Goal: Information Seeking & Learning: Learn about a topic

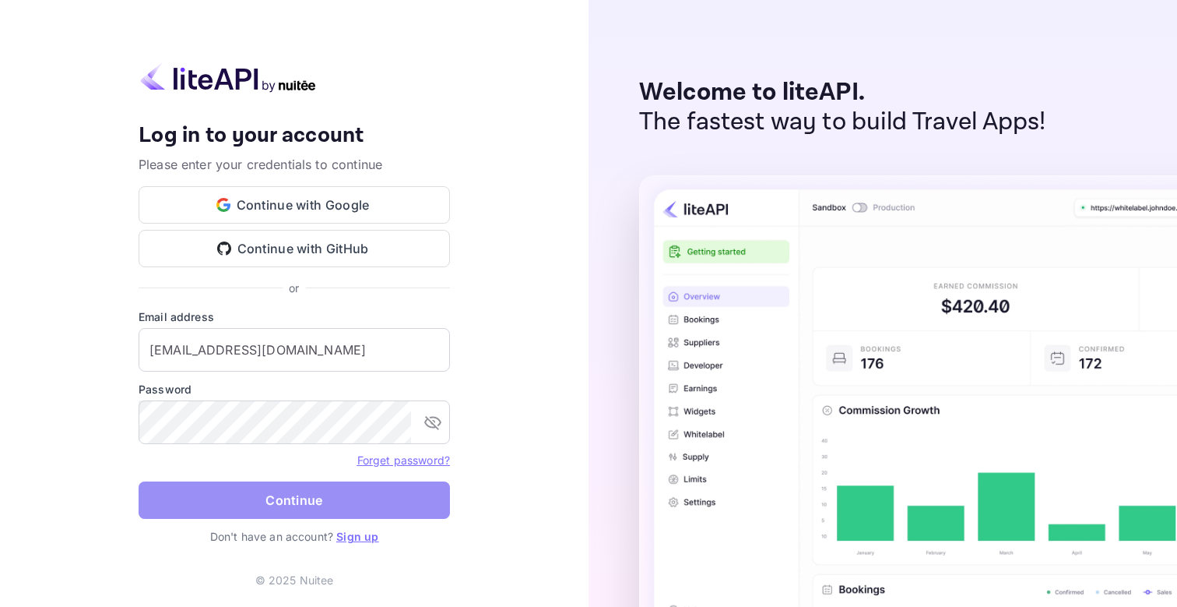
click at [341, 504] on button "Continue" at bounding box center [294, 499] width 311 height 37
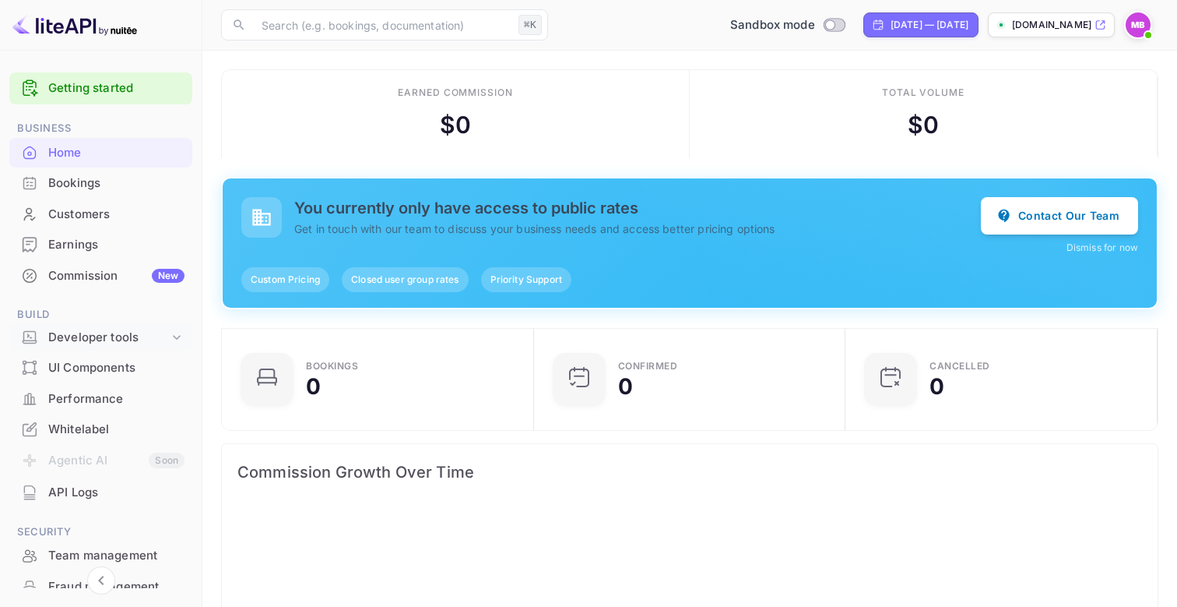
scroll to position [253, 303]
click at [111, 346] on div "Developer tools" at bounding box center [108, 338] width 121 height 18
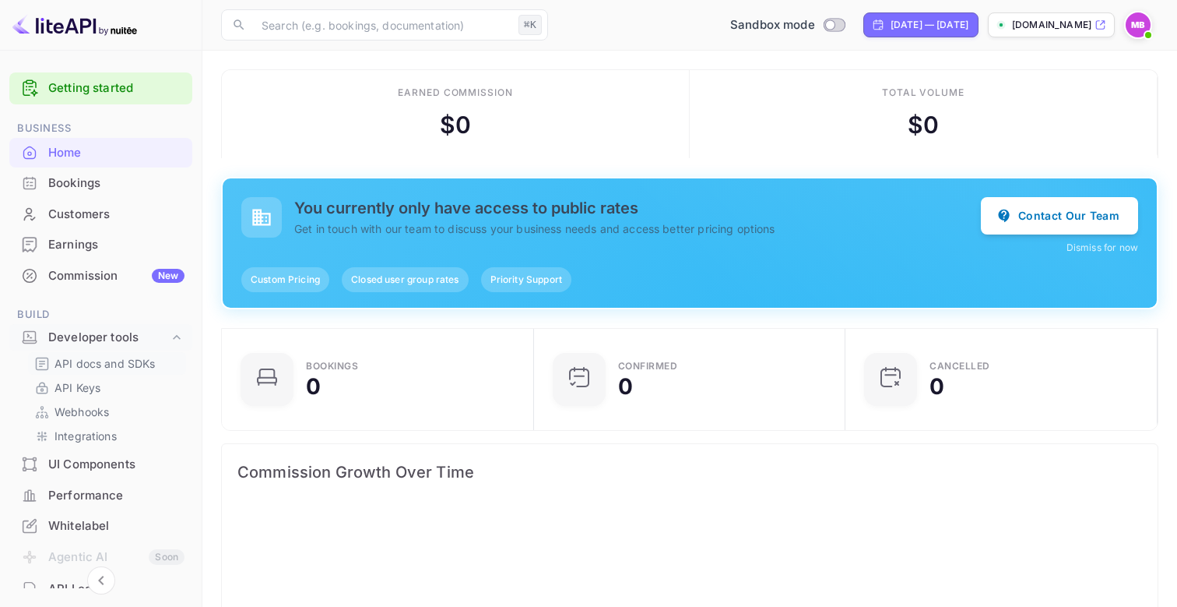
click at [107, 361] on p "API docs and SDKs" at bounding box center [105, 363] width 101 height 16
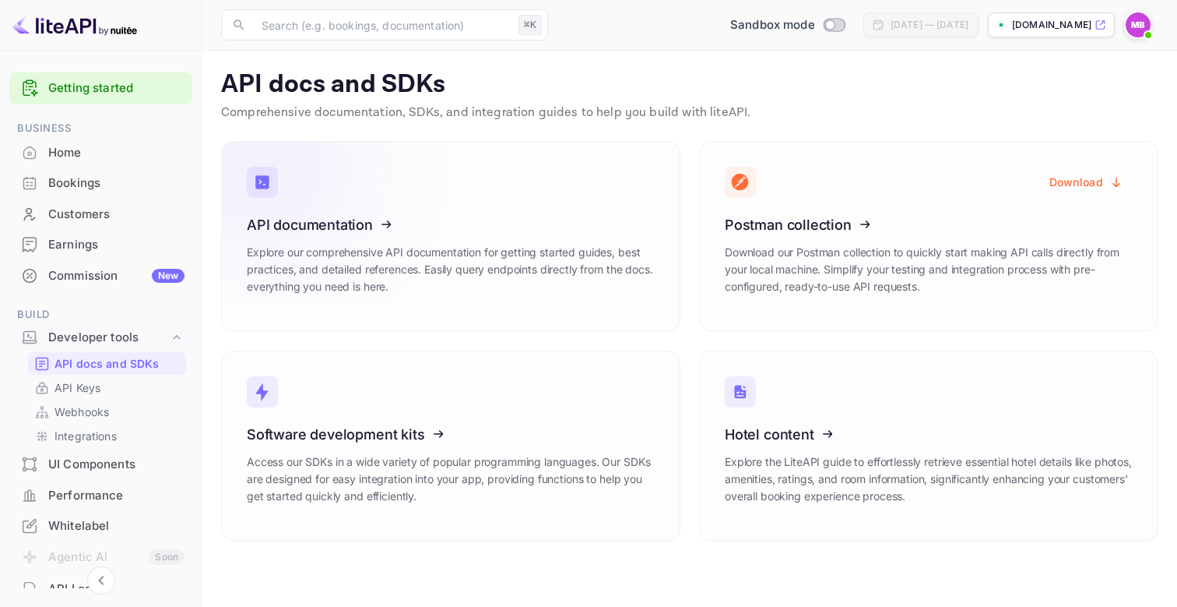
click at [298, 245] on icon at bounding box center [343, 222] width 242 height 160
